Goal: Find specific page/section: Find specific page/section

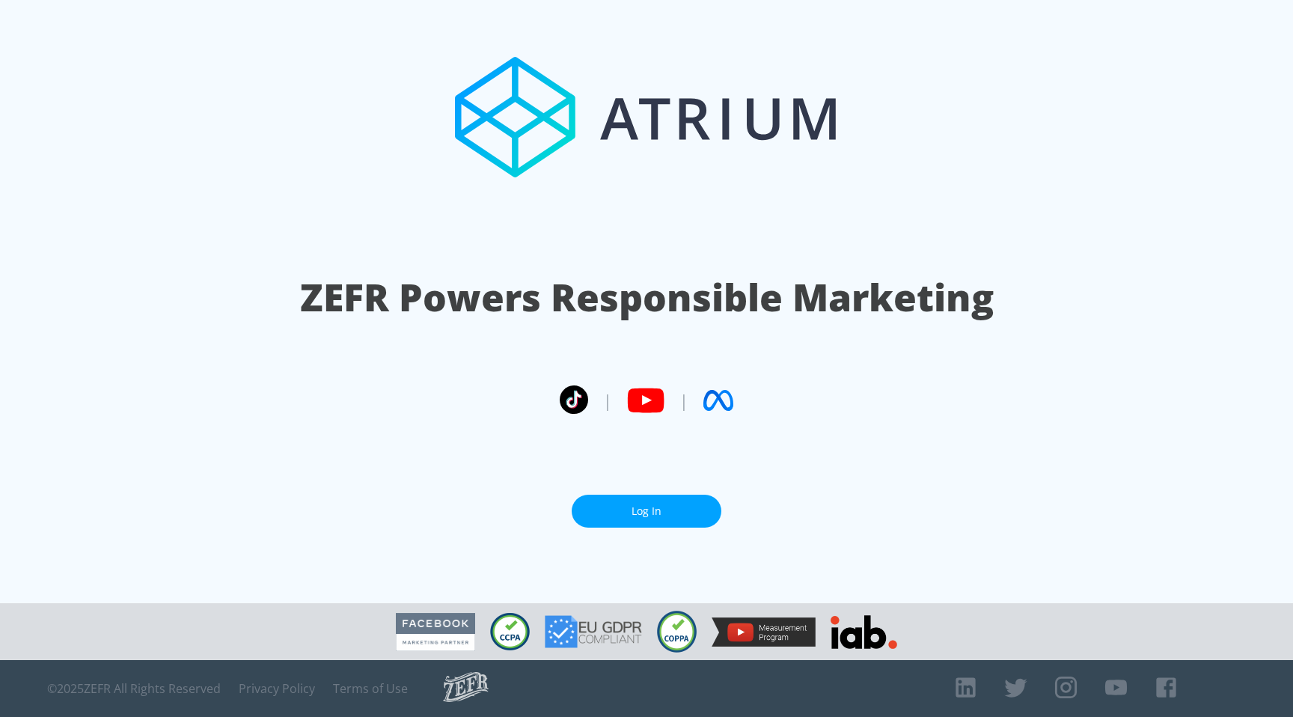
click at [590, 510] on link "Log In" at bounding box center [647, 512] width 150 height 34
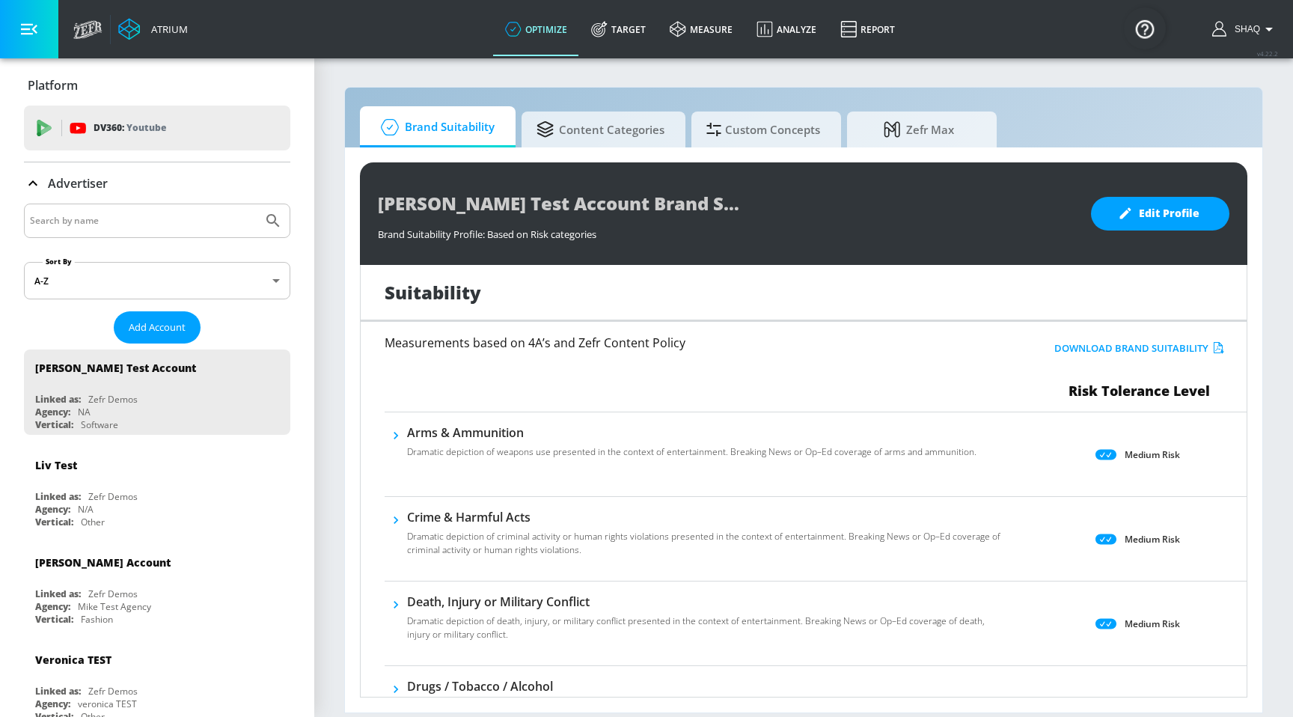
click at [165, 231] on div at bounding box center [157, 221] width 266 height 34
click at [166, 221] on input "Search by name" at bounding box center [143, 220] width 227 height 19
click at [257, 204] on button "Submit Search" at bounding box center [273, 220] width 33 height 33
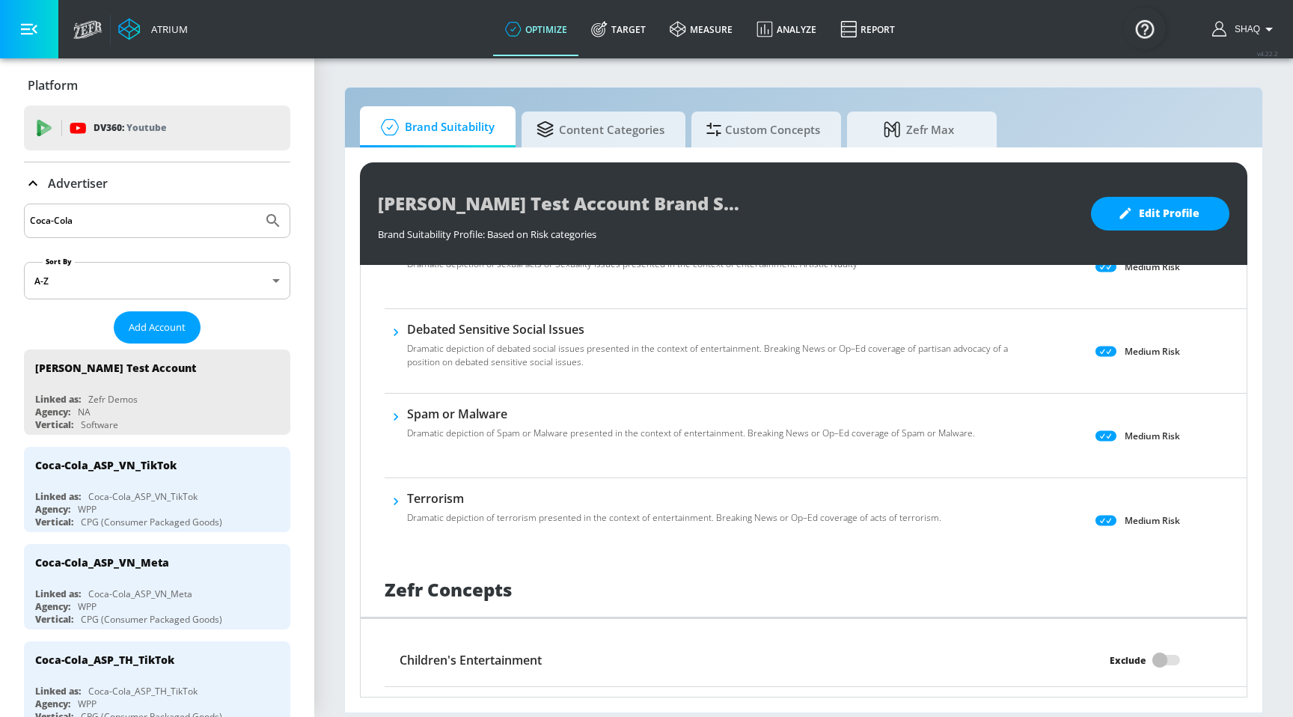
click at [137, 216] on input "Coca-Cola" at bounding box center [143, 220] width 227 height 19
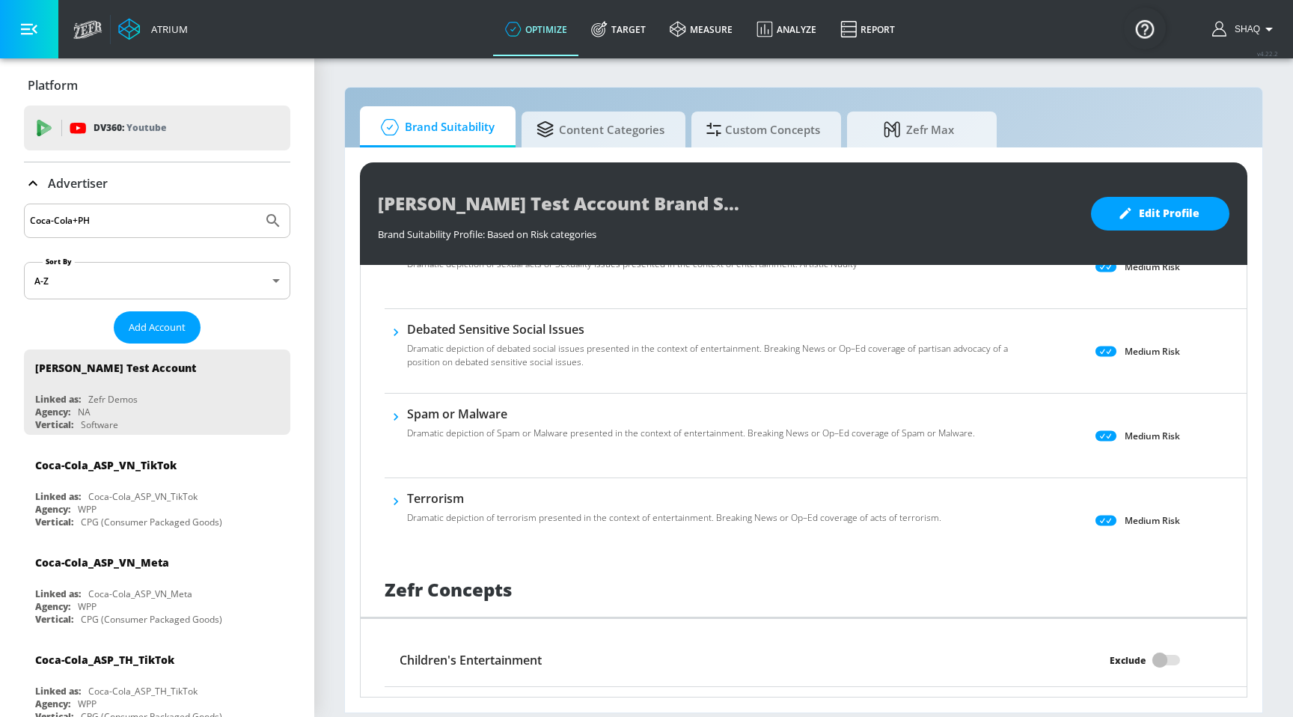
click at [257, 204] on button "Submit Search" at bounding box center [273, 220] width 33 height 33
click at [137, 216] on input "Coca-Cola+PH" at bounding box center [143, 220] width 227 height 19
click at [257, 204] on button "Submit Search" at bounding box center [273, 220] width 33 height 33
drag, startPoint x: 76, startPoint y: 220, endPoint x: 129, endPoint y: 177, distance: 68.6
click at [79, 218] on input "Coca-Cola+_PH" at bounding box center [143, 220] width 227 height 19
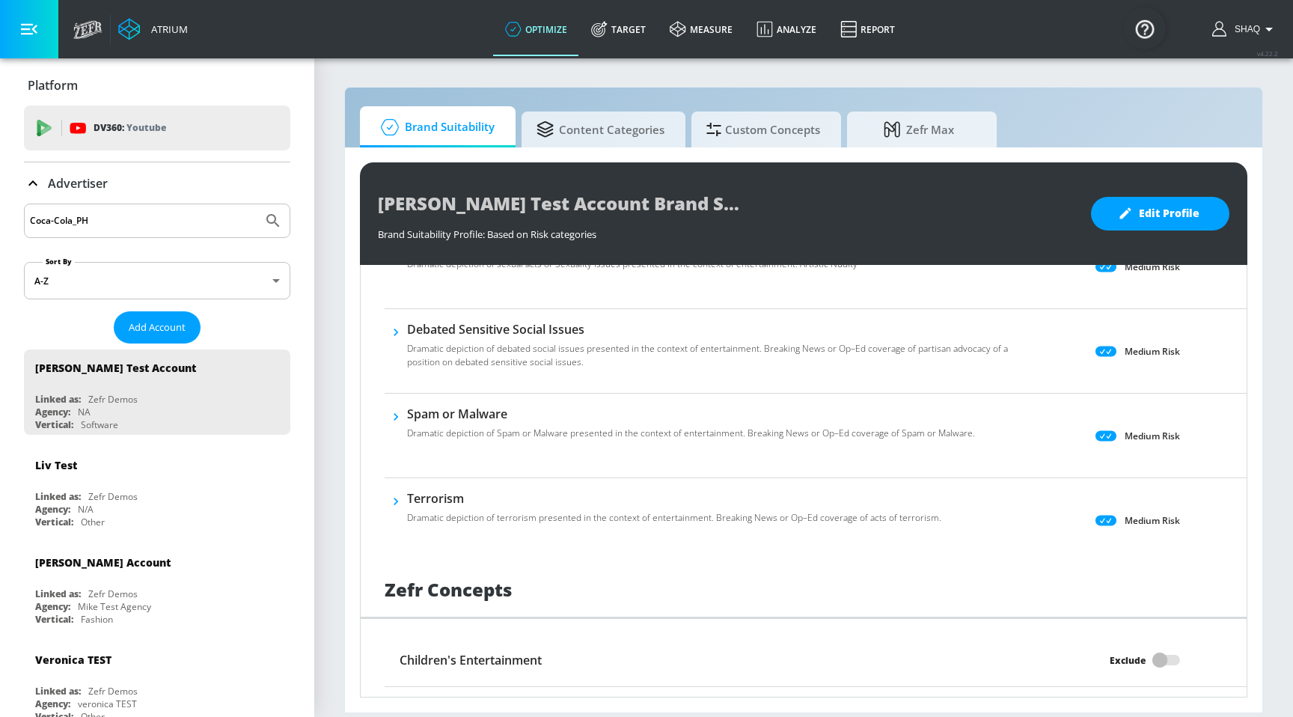
type input "Coca-Cola_PH"
click at [257, 204] on button "Submit Search" at bounding box center [273, 220] width 33 height 33
click at [724, 28] on link "measure" at bounding box center [701, 29] width 87 height 54
